Goal: Find contact information: Find contact information

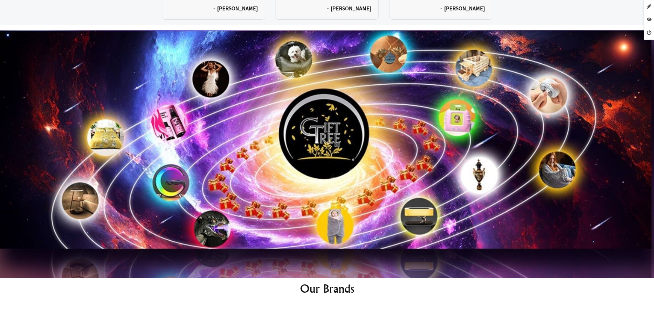
scroll to position [3701, 0]
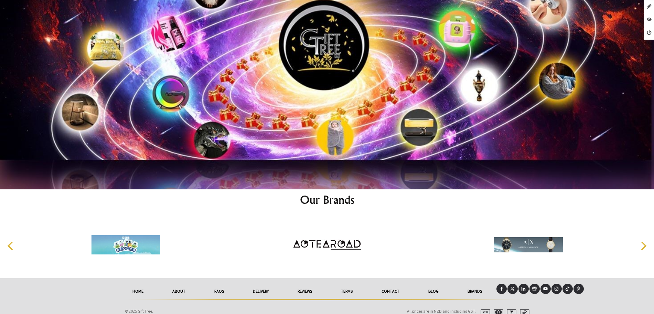
click at [381, 293] on link "Contact" at bounding box center [390, 291] width 47 height 15
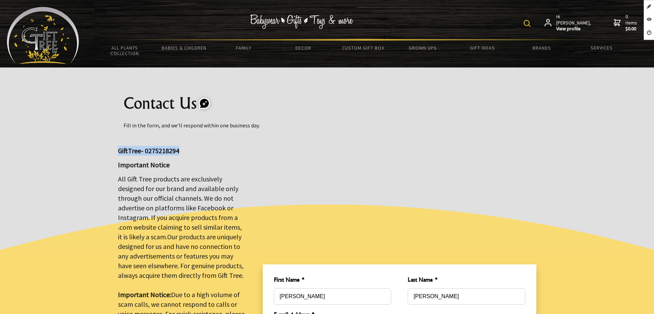
drag, startPoint x: 118, startPoint y: 149, endPoint x: 184, endPoint y: 145, distance: 66.5
copy big "GiftTree- 0275218294"
